Goal: Task Accomplishment & Management: Use online tool/utility

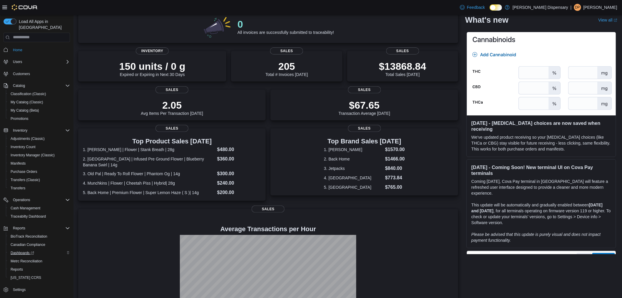
scroll to position [93, 0]
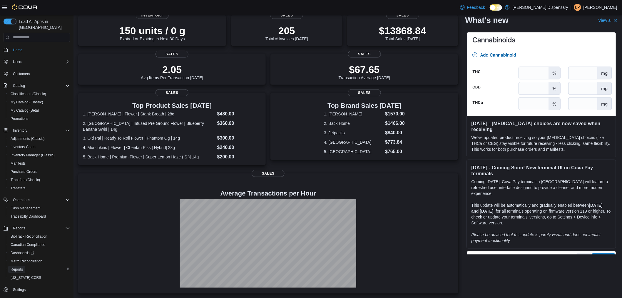
click at [13, 267] on span "Reports" at bounding box center [17, 269] width 12 height 5
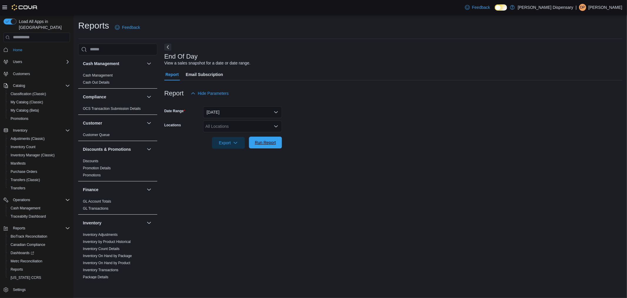
click at [272, 138] on span "Run Report" at bounding box center [266, 142] width 26 height 12
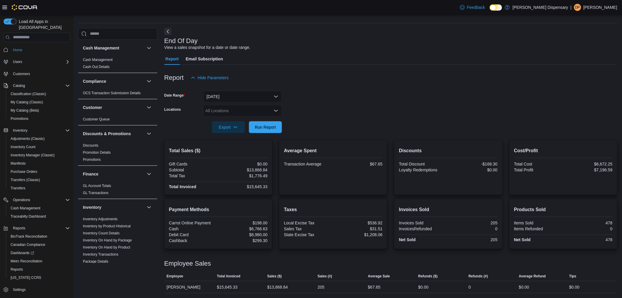
scroll to position [15, 0]
